Goal: Task Accomplishment & Management: Manage account settings

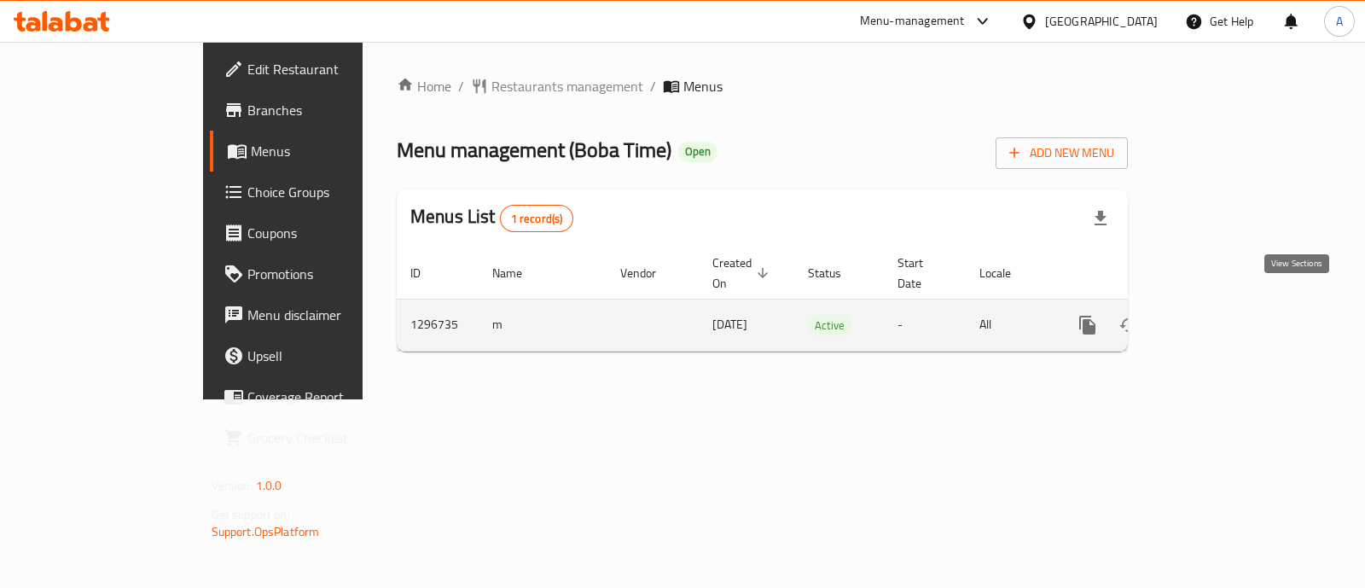
click at [1221, 315] on icon "enhanced table" at bounding box center [1210, 325] width 20 height 20
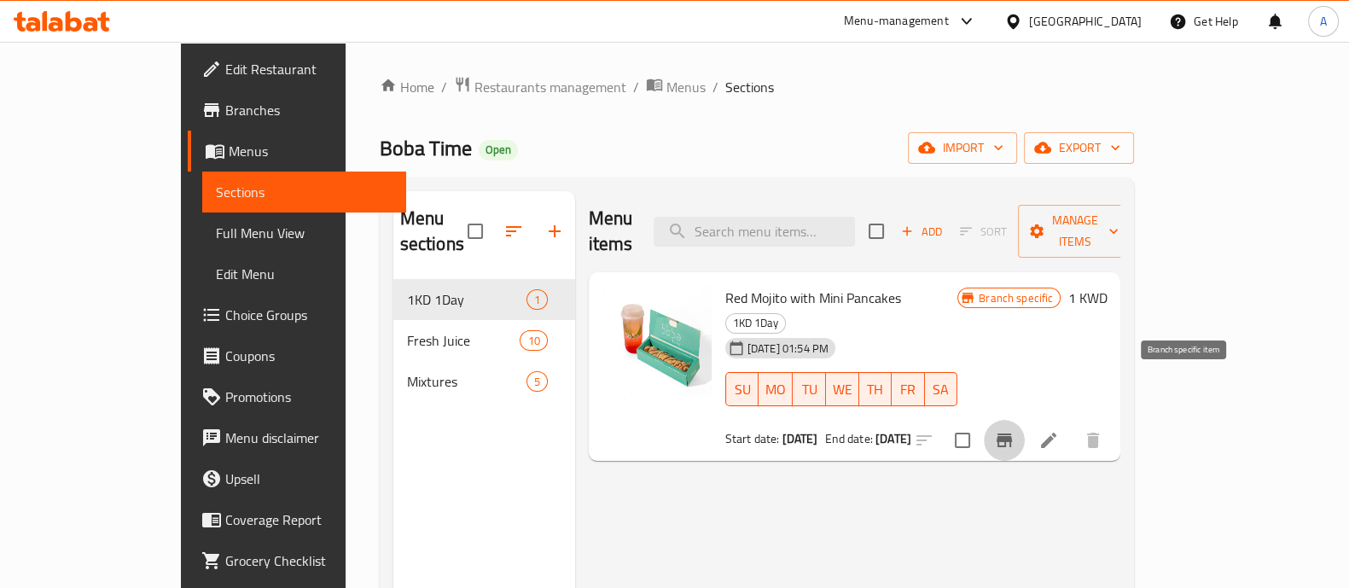
click at [1014, 430] on icon "Branch-specific-item" at bounding box center [1004, 440] width 20 height 20
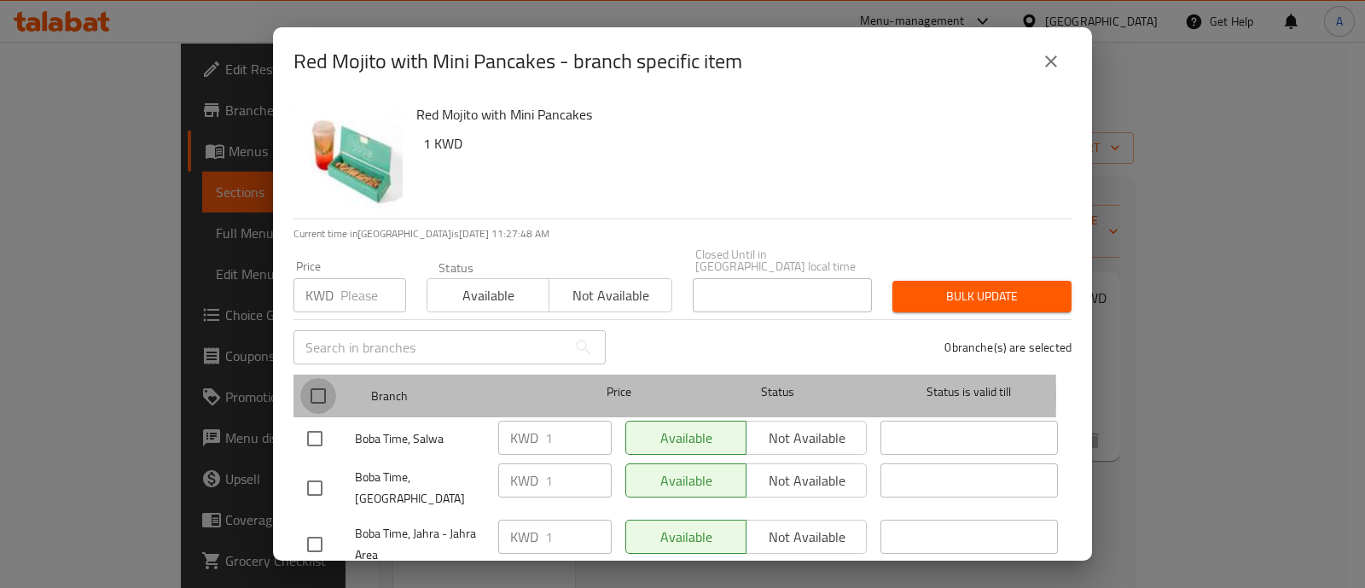
click at [317, 386] on input "checkbox" at bounding box center [318, 396] width 36 height 36
checkbox input "true"
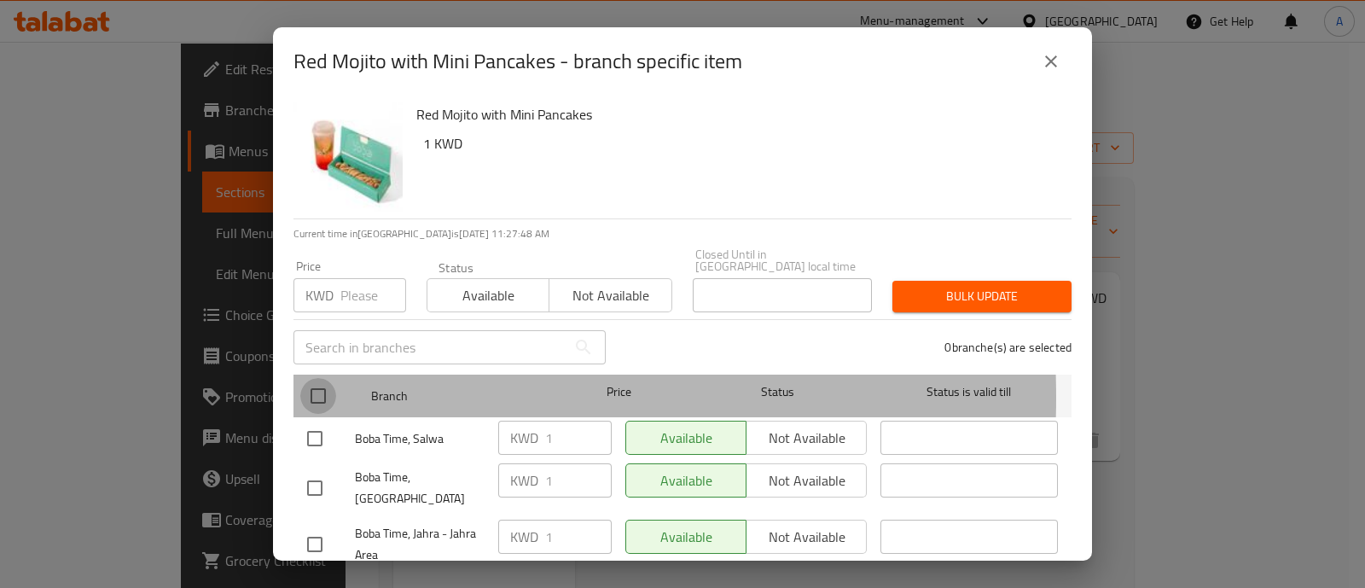
checkbox input "true"
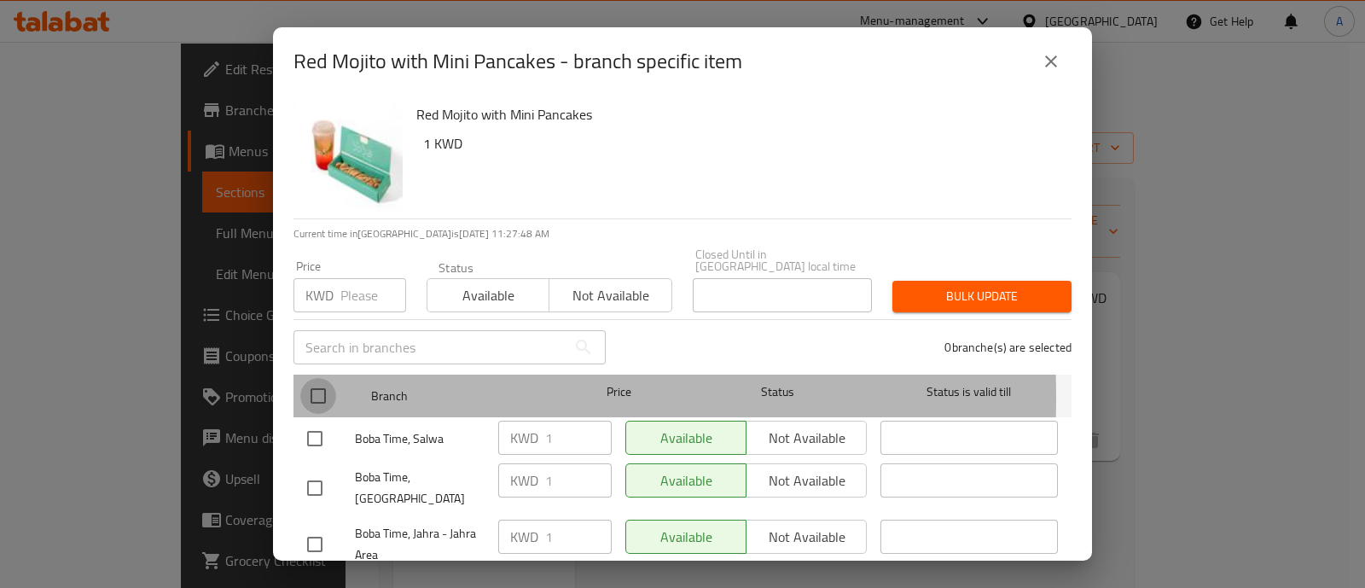
checkbox input "true"
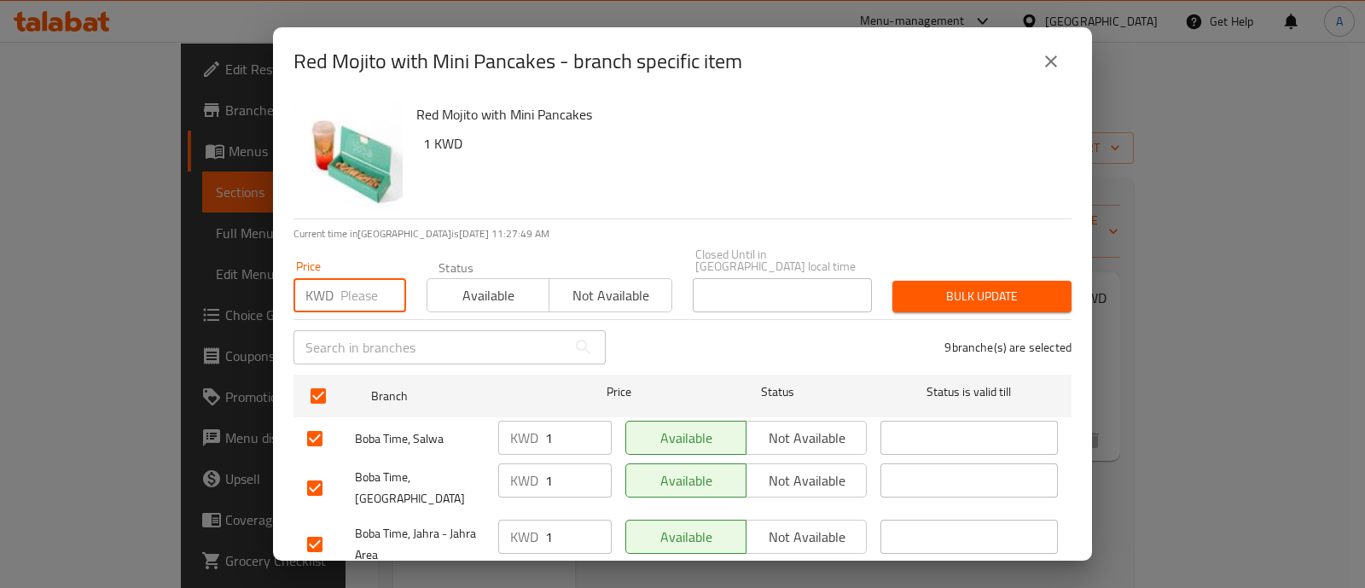
click at [357, 283] on input "number" at bounding box center [373, 295] width 66 height 34
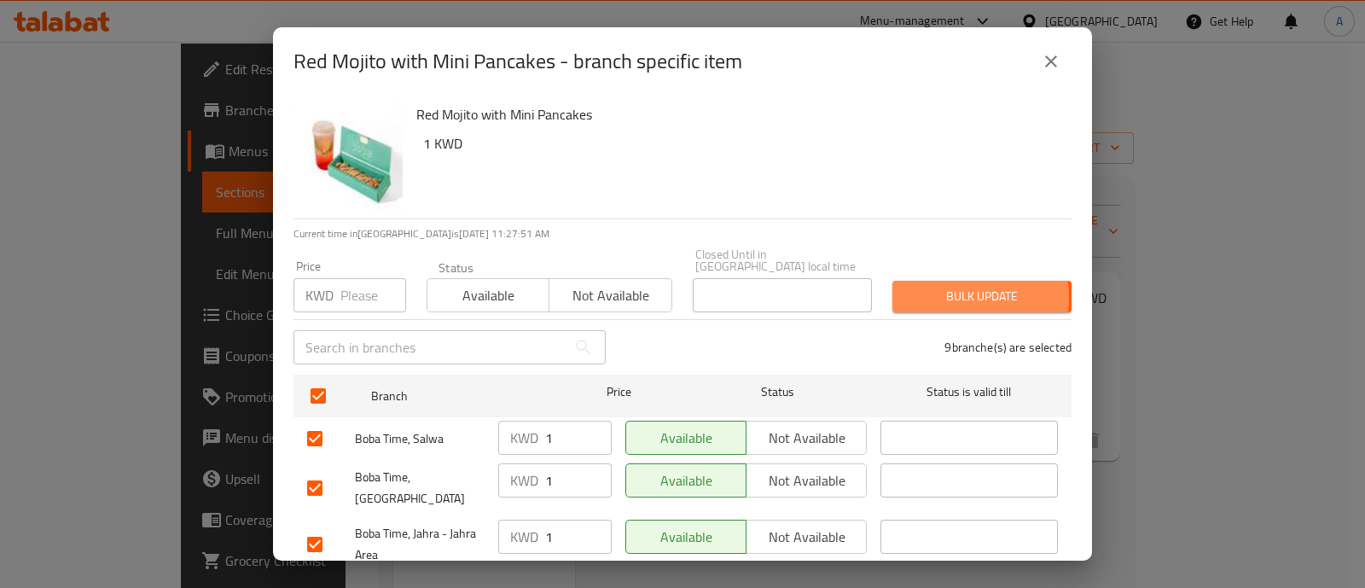
click at [917, 286] on span "Bulk update" at bounding box center [982, 296] width 152 height 21
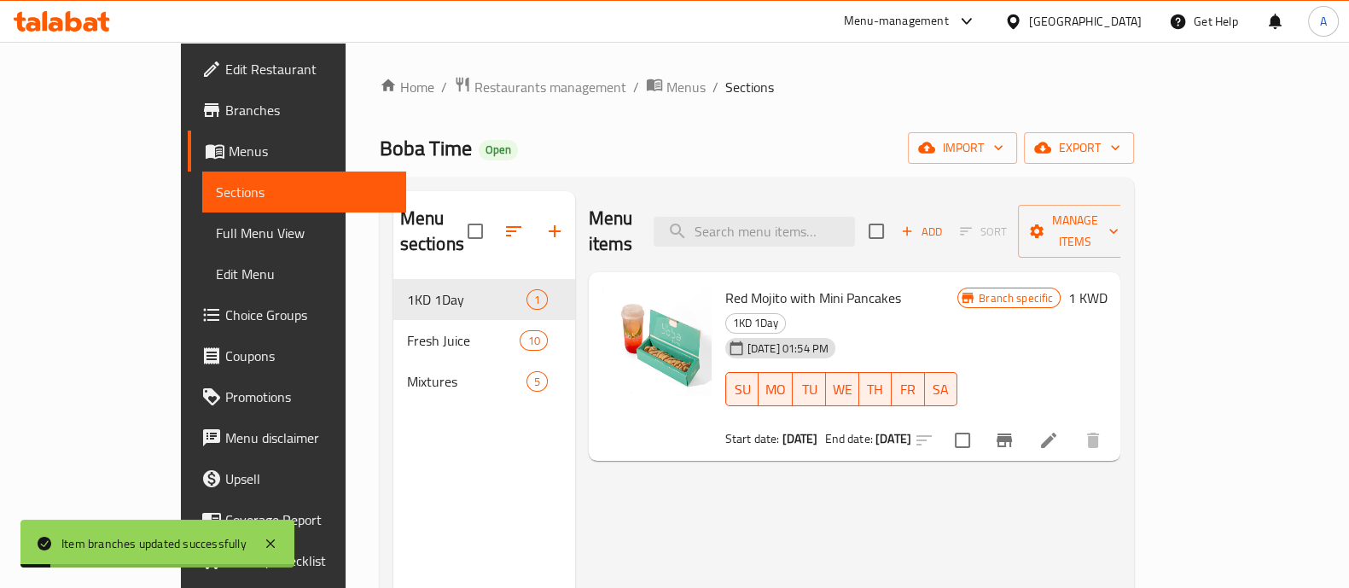
click at [1107, 286] on h6 "1 KWD" at bounding box center [1086, 298] width 39 height 24
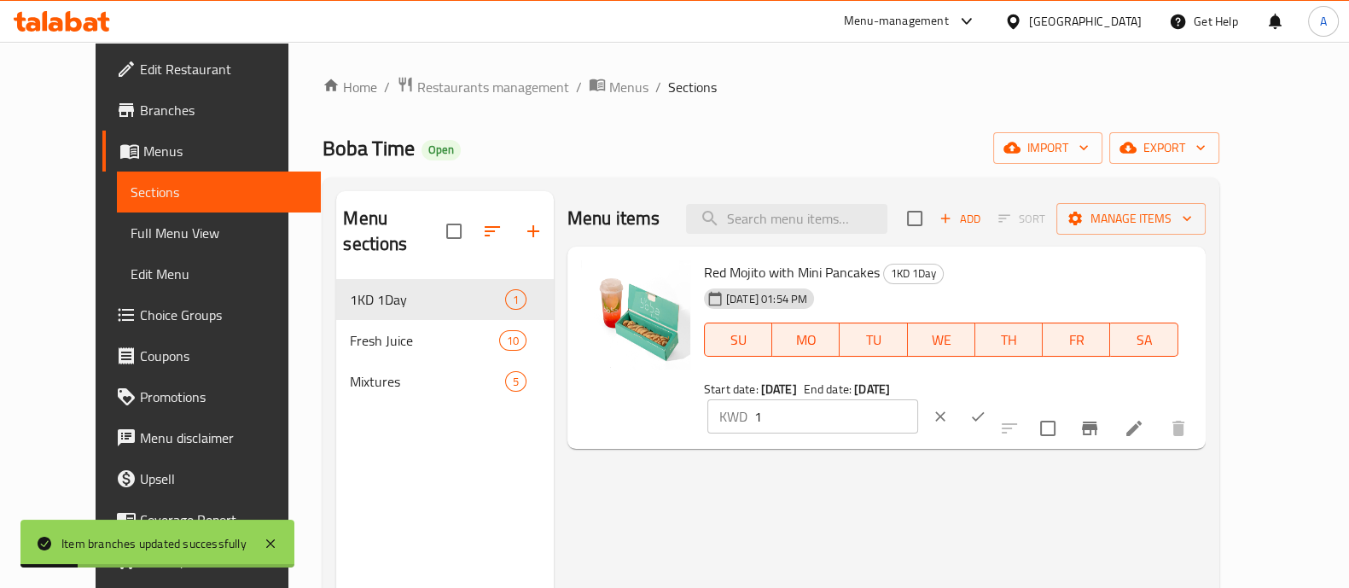
click at [918, 399] on input "1" at bounding box center [836, 416] width 164 height 34
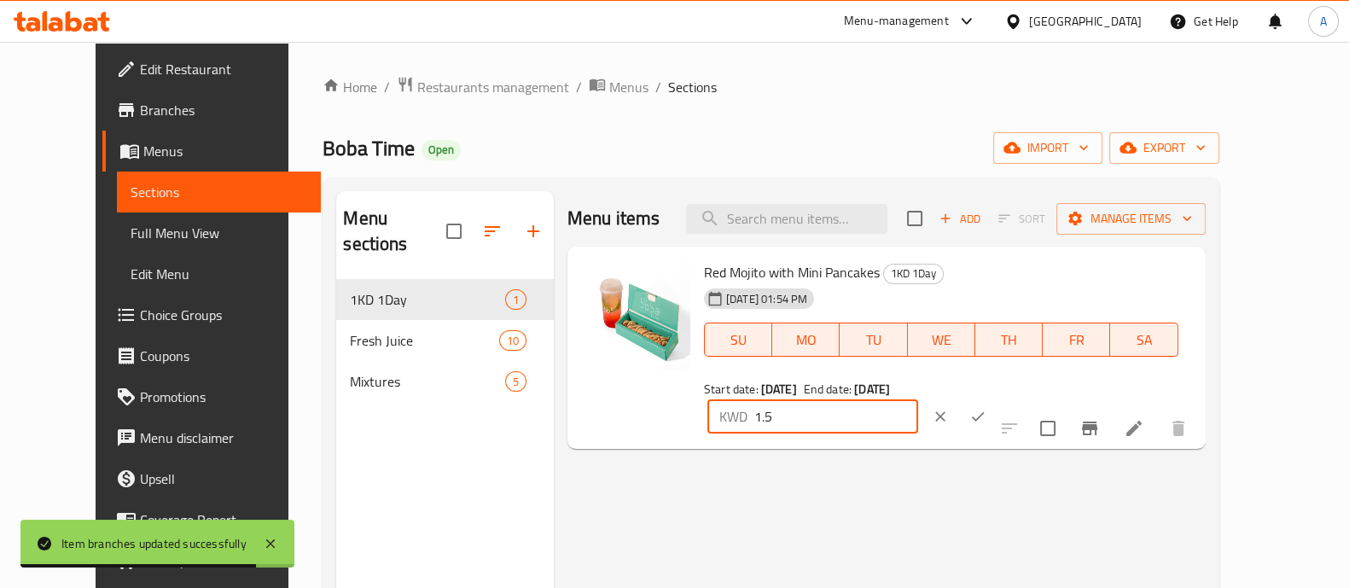
type input "1.5"
click at [986, 408] on icon "ok" at bounding box center [977, 416] width 17 height 17
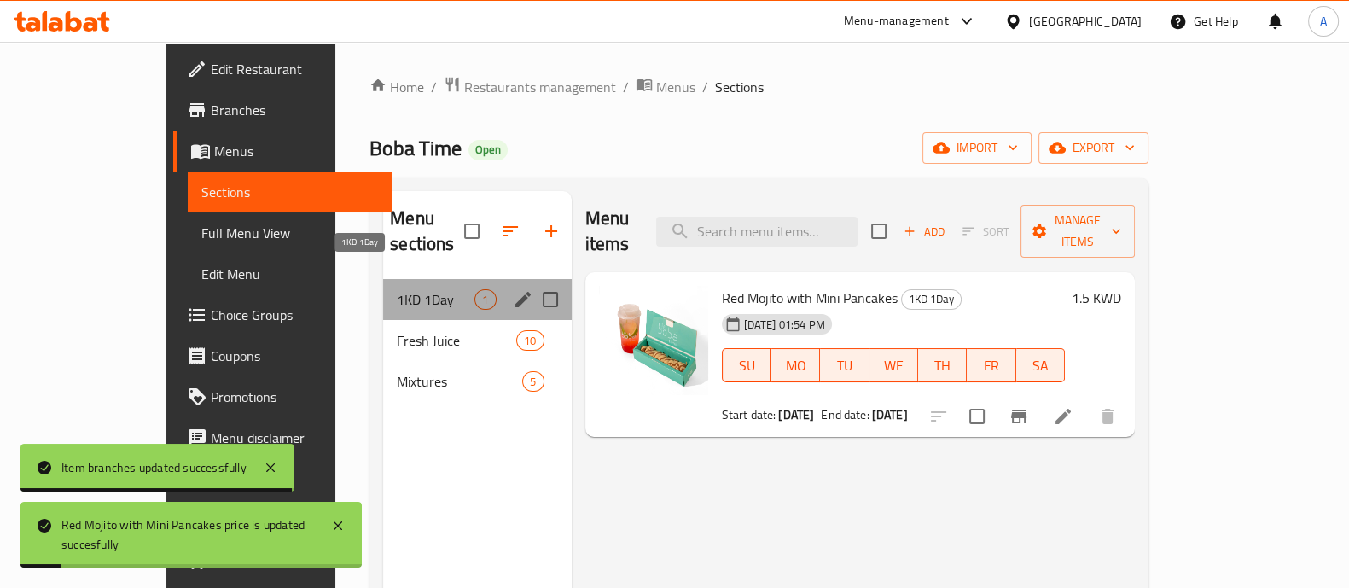
click at [397, 289] on span "1KD 1Day" at bounding box center [436, 299] width 78 height 20
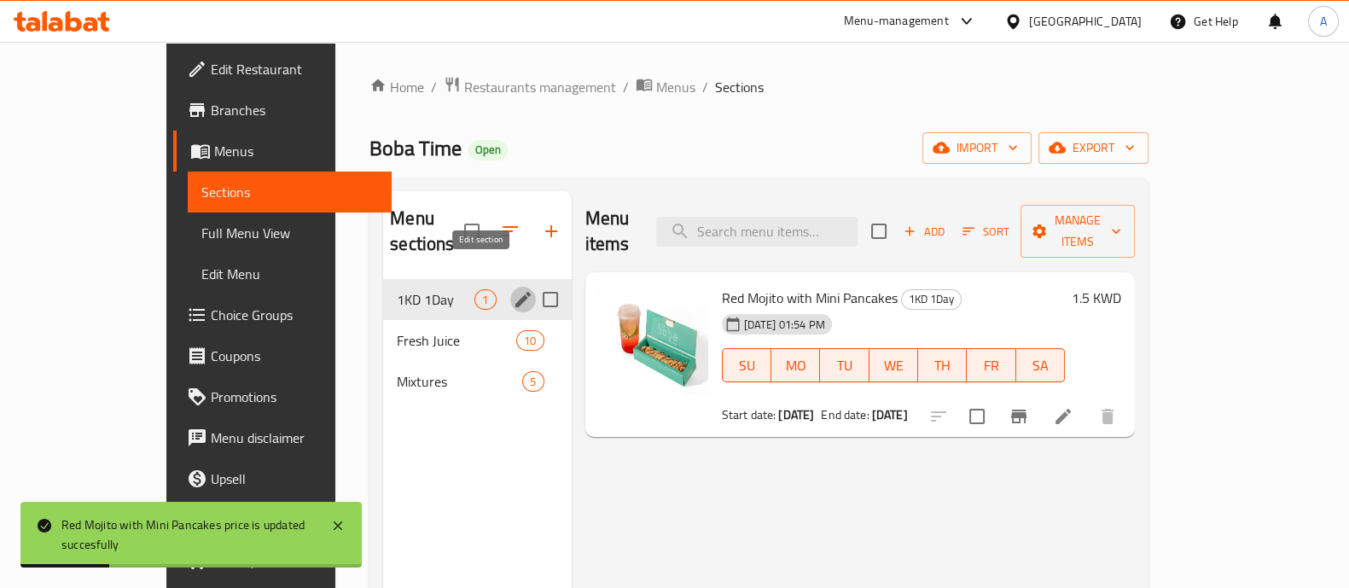
click at [513, 289] on icon "edit" at bounding box center [523, 299] width 20 height 20
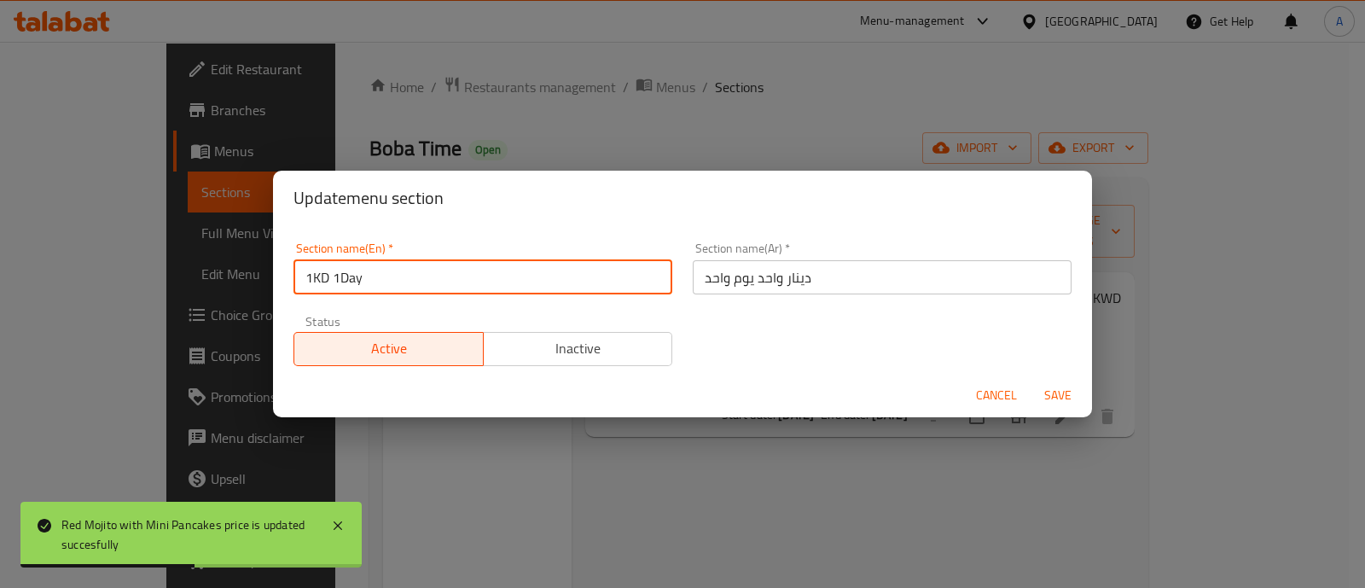
drag, startPoint x: 448, startPoint y: 277, endPoint x: 212, endPoint y: 302, distance: 237.6
click at [212, 302] on div "Update menu section Section name(En)   * 1KD 1Day Section name(En) * Section na…" at bounding box center [682, 294] width 1365 height 588
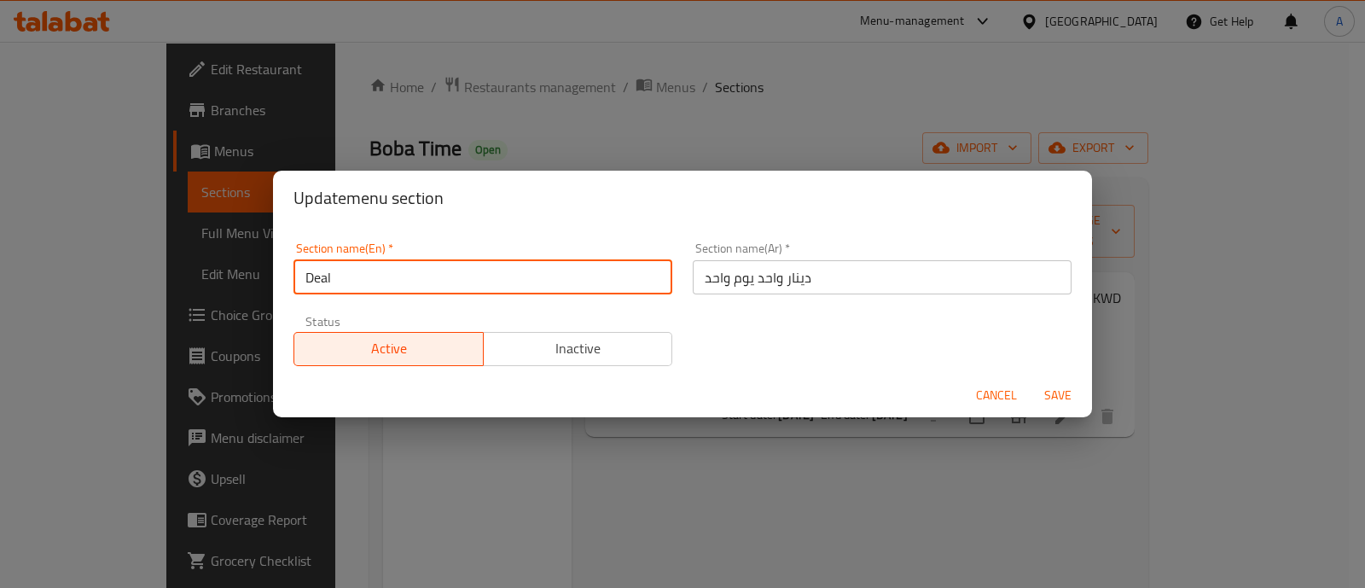
type input "Deal"
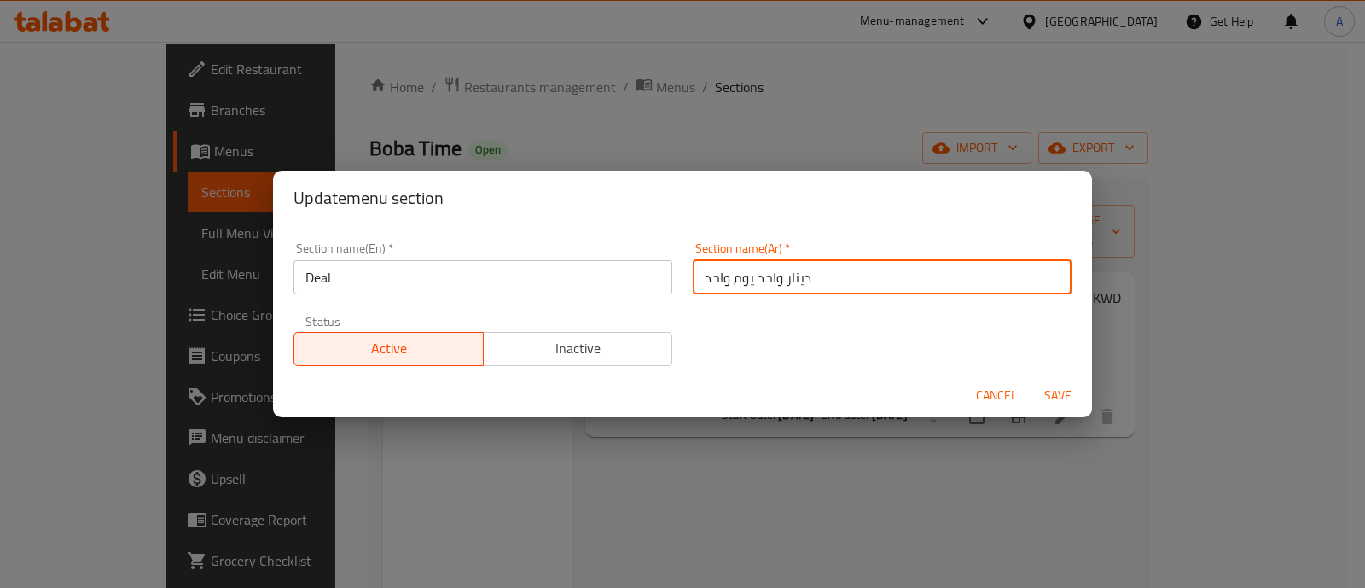
drag, startPoint x: 757, startPoint y: 282, endPoint x: 661, endPoint y: 276, distance: 95.7
click at [664, 279] on div "Section name(En)   * Deal Section name(En) * Section name(Ar)   * دينار واحد يو…" at bounding box center [682, 304] width 799 height 144
type input "ع"
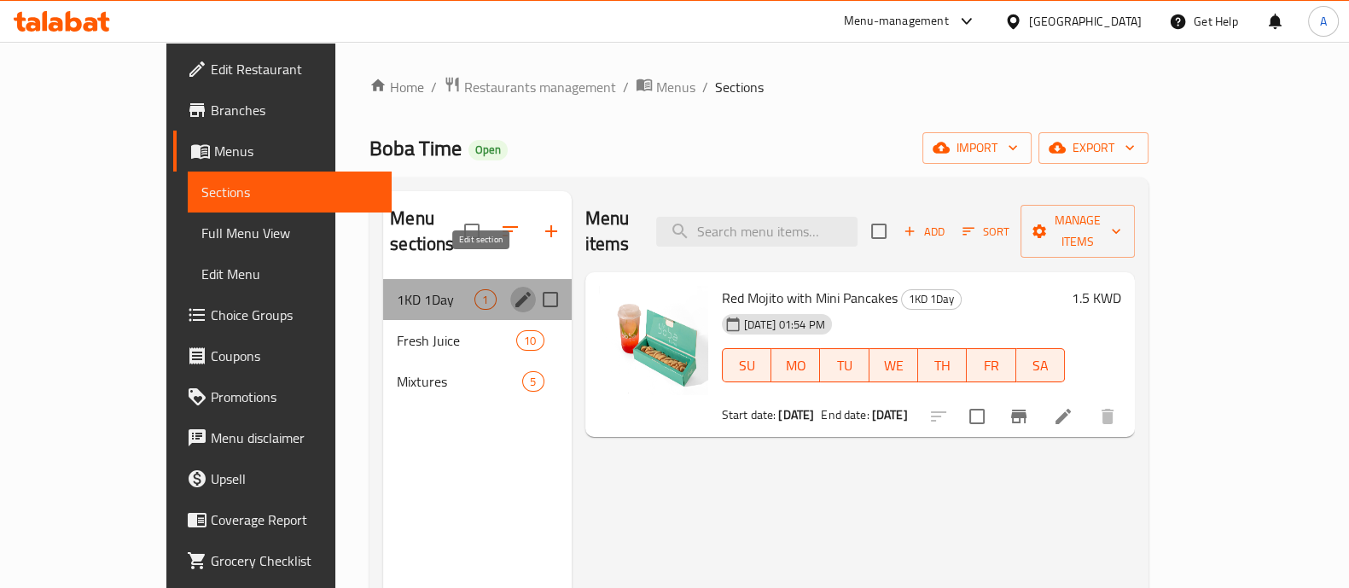
click at [515, 292] on icon "edit" at bounding box center [522, 299] width 15 height 15
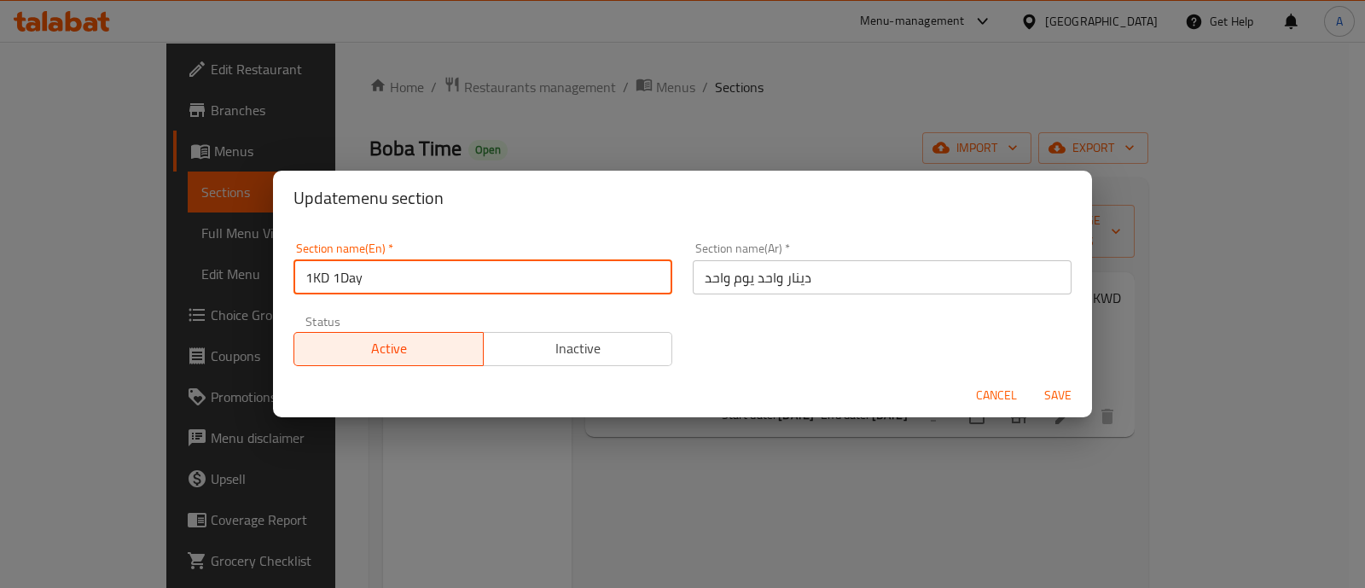
drag, startPoint x: 414, startPoint y: 286, endPoint x: 175, endPoint y: 326, distance: 242.2
click at [175, 326] on div "Update menu section Section name(En)   * 1KD 1Day Section name(En) * Section na…" at bounding box center [682, 294] width 1365 height 588
type input "]"
type input "Deal"
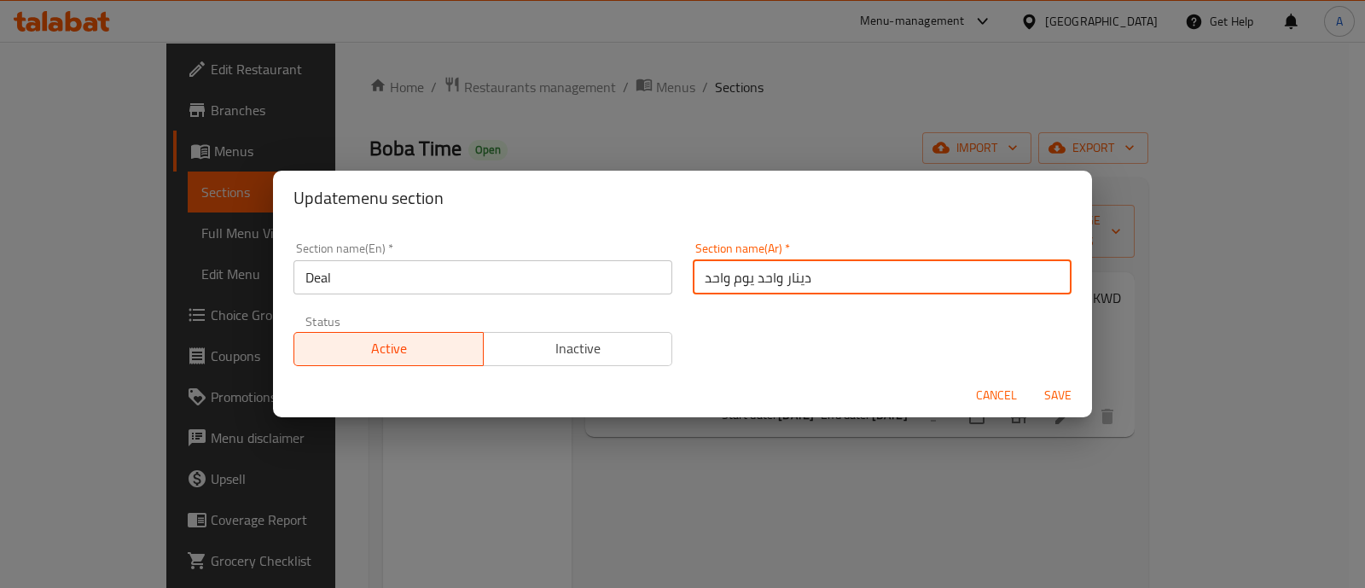
click at [738, 280] on input "دينار واحد يوم واحد" at bounding box center [882, 277] width 379 height 34
type input "غ"
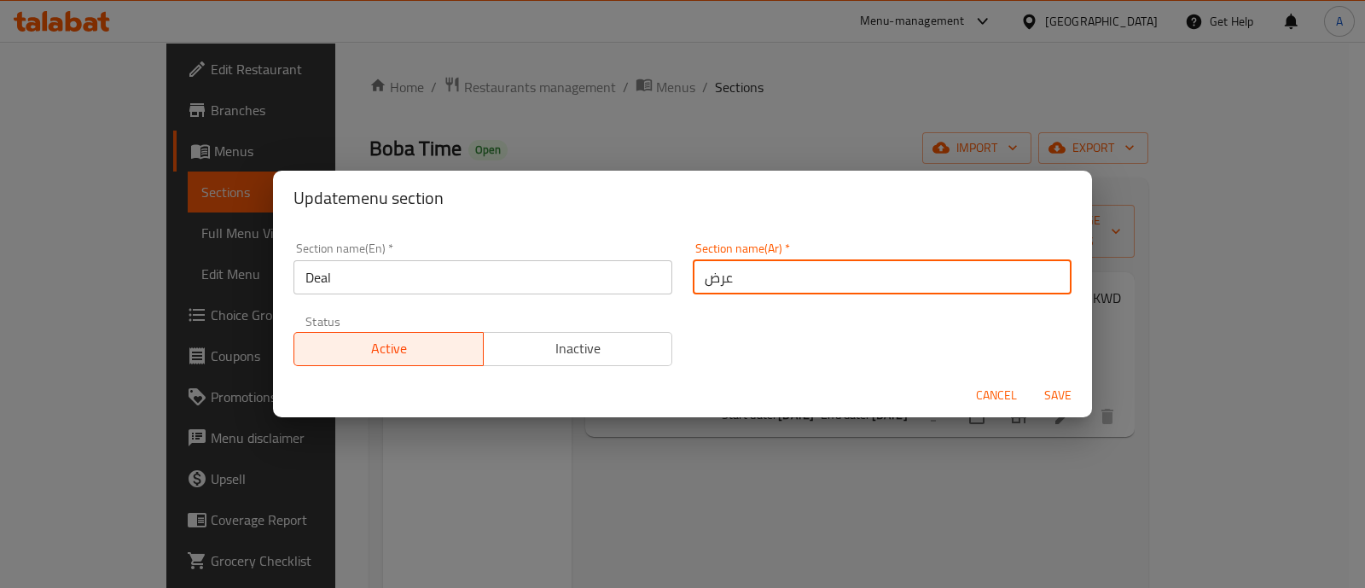
type input "عرض"
click at [1055, 392] on span "Save" at bounding box center [1057, 395] width 41 height 21
